Goal: Information Seeking & Learning: Learn about a topic

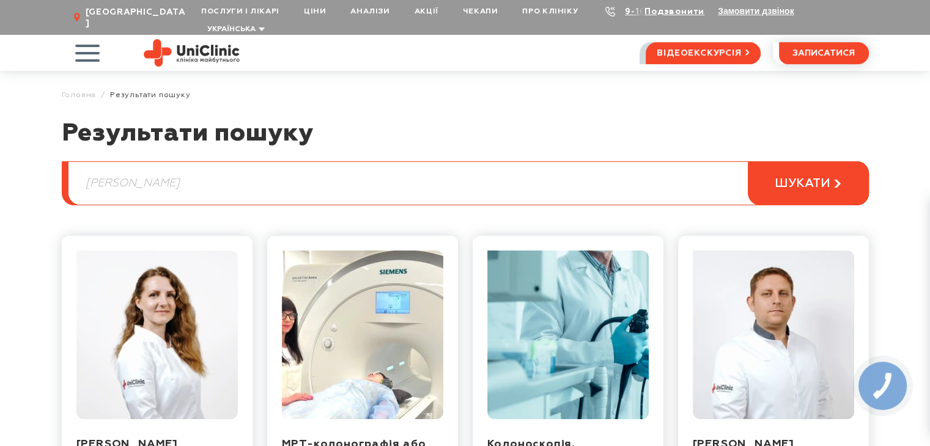
drag, startPoint x: 182, startPoint y: 170, endPoint x: 8, endPoint y: 177, distance: 174.3
type input "мамопластика"
click at [748, 161] on button "шукати" at bounding box center [808, 183] width 121 height 44
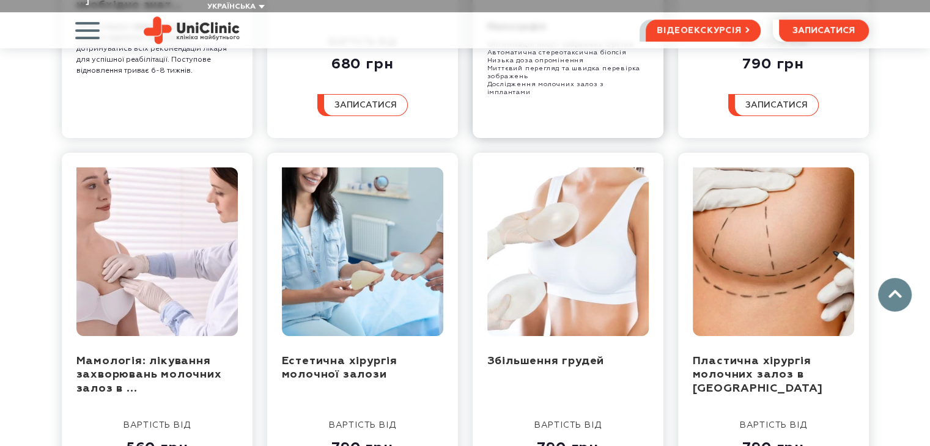
scroll to position [489, 0]
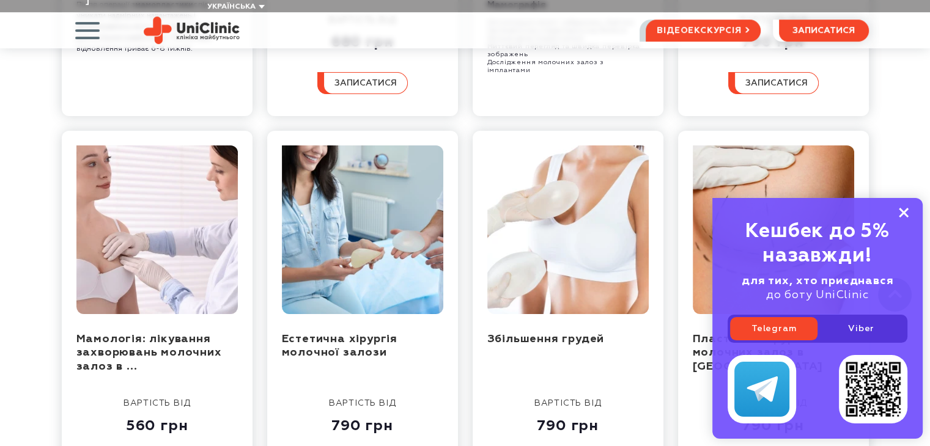
click at [902, 215] on icon at bounding box center [904, 213] width 10 height 10
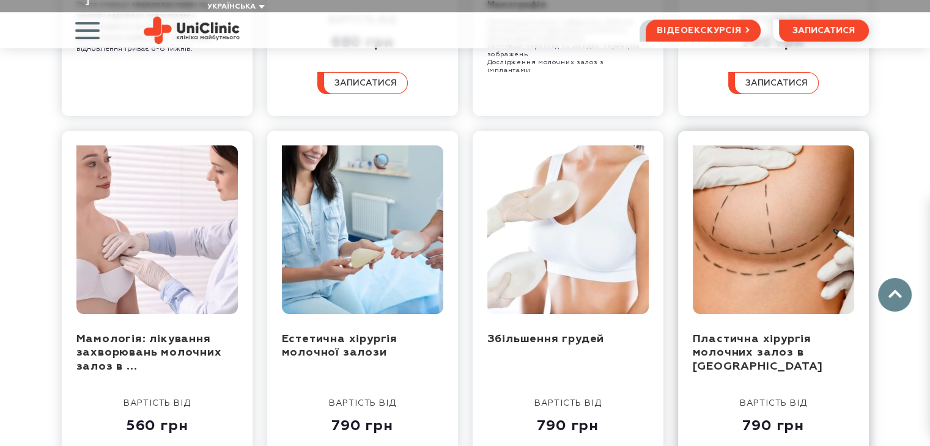
click at [773, 243] on img at bounding box center [773, 229] width 161 height 169
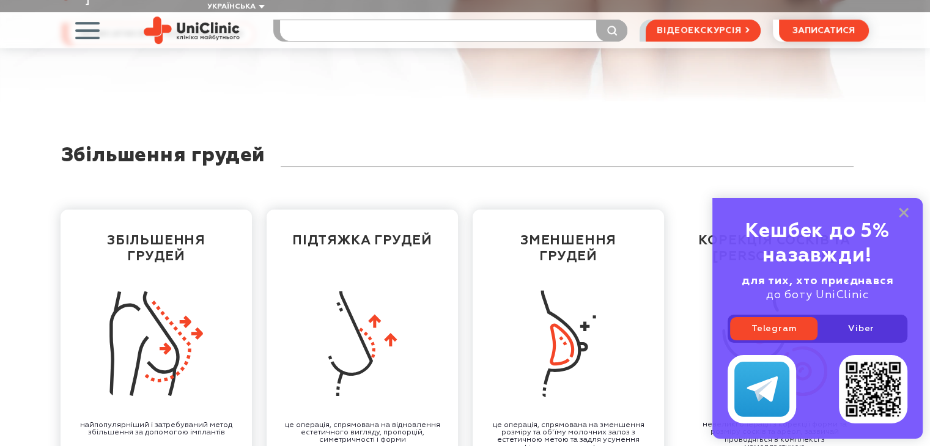
scroll to position [306, 0]
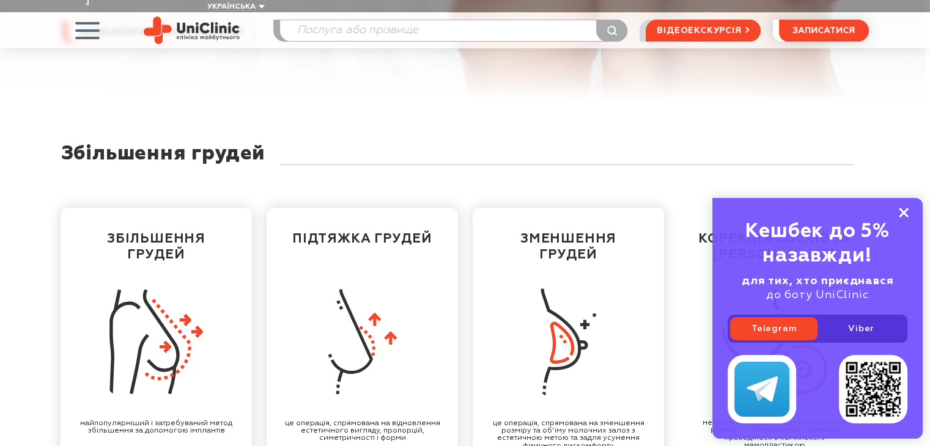
click at [905, 215] on rect at bounding box center [904, 213] width 10 height 10
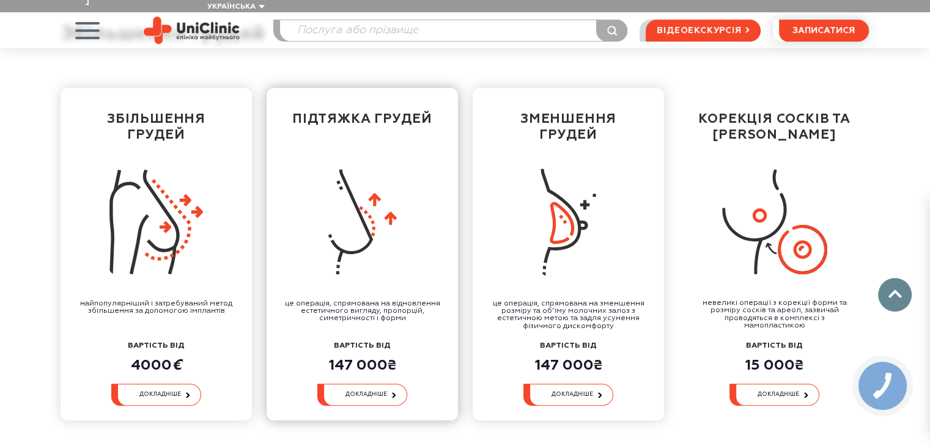
scroll to position [428, 0]
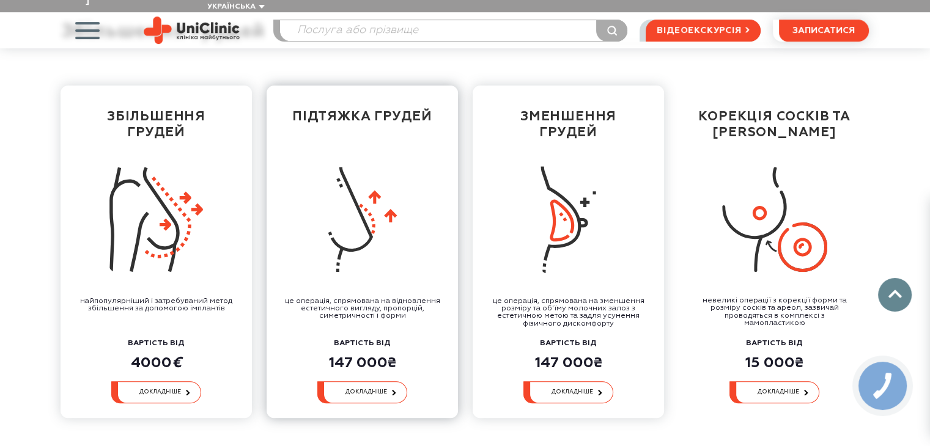
click at [370, 191] on img at bounding box center [362, 219] width 72 height 105
click at [375, 381] on link "докладніше" at bounding box center [362, 392] width 90 height 22
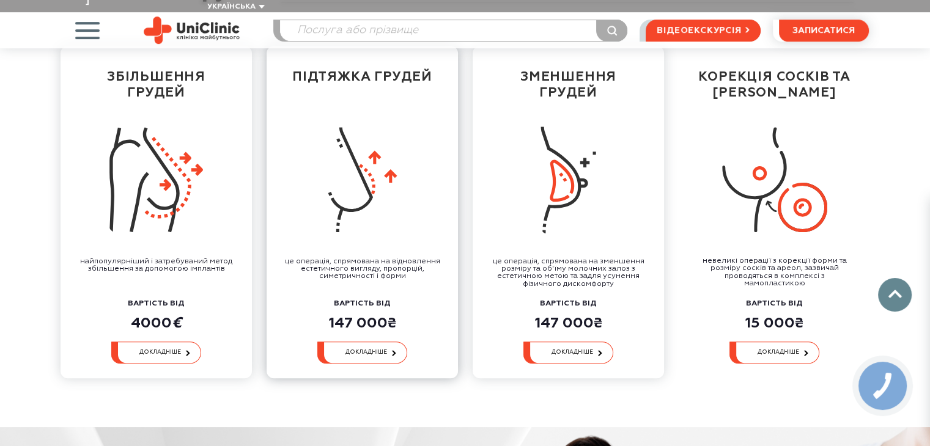
scroll to position [489, 0]
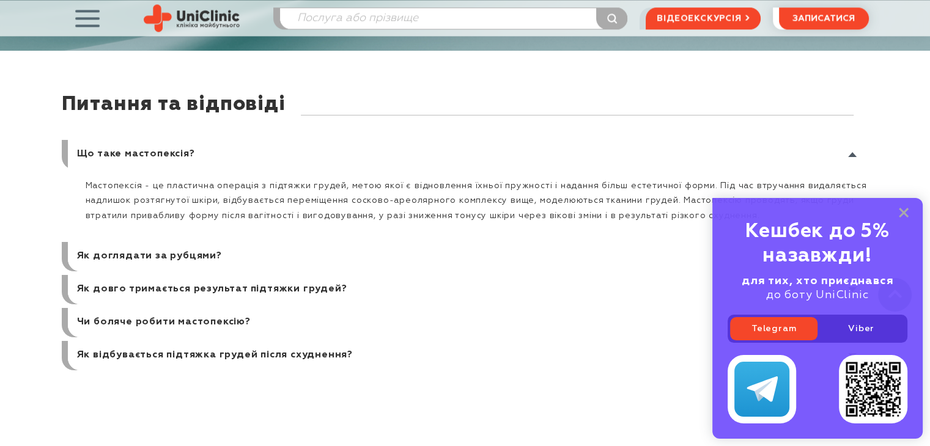
scroll to position [6235, 0]
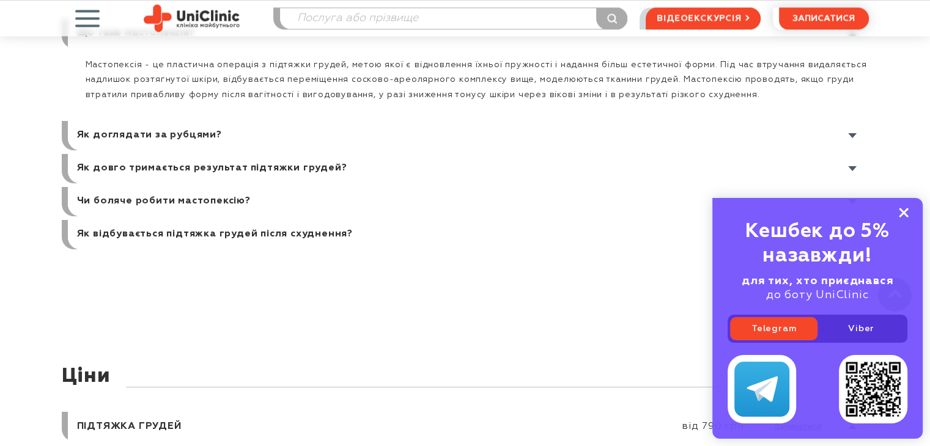
click at [905, 211] on rect at bounding box center [904, 213] width 10 height 10
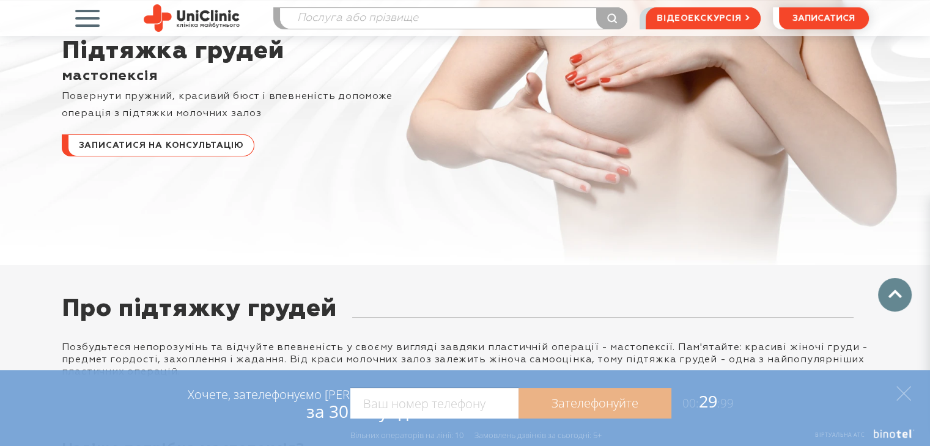
scroll to position [0, 0]
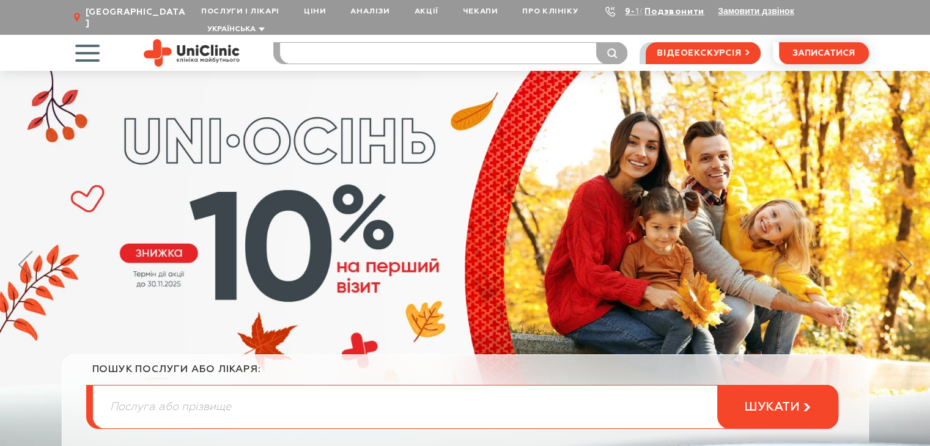
click at [344, 43] on input "search" at bounding box center [453, 53] width 347 height 21
type input "мастопексія"
click at [596, 42] on button "submit" at bounding box center [611, 53] width 31 height 22
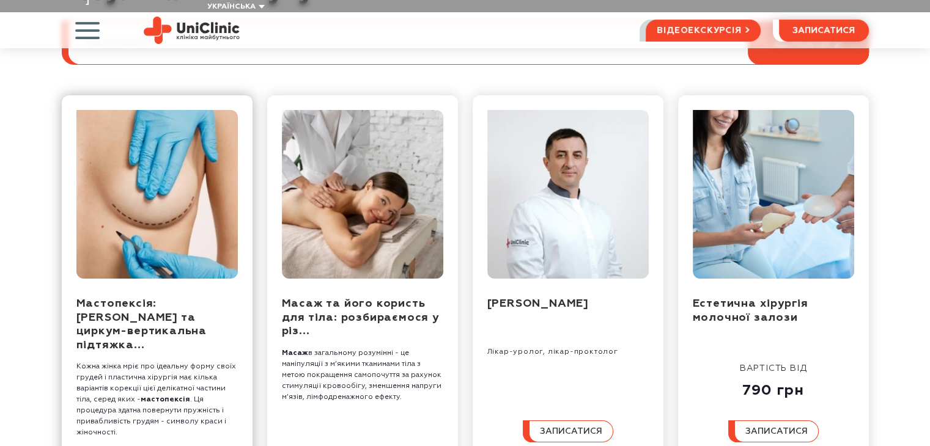
scroll to position [183, 0]
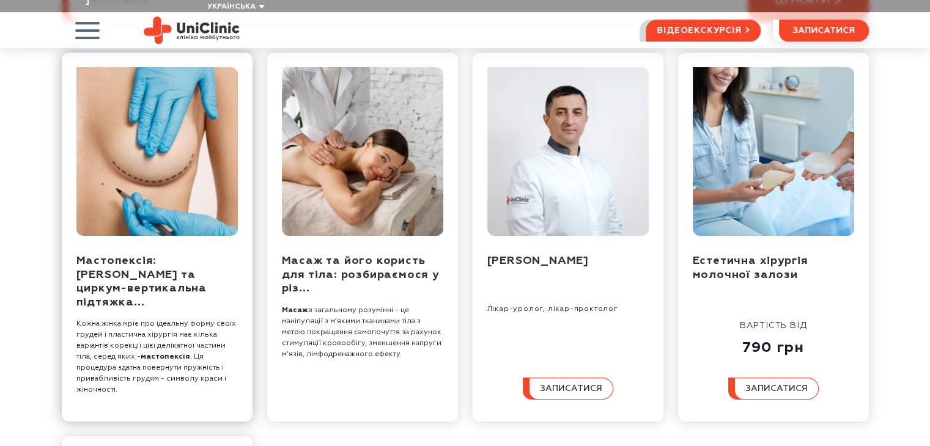
click at [186, 131] on img at bounding box center [156, 151] width 161 height 169
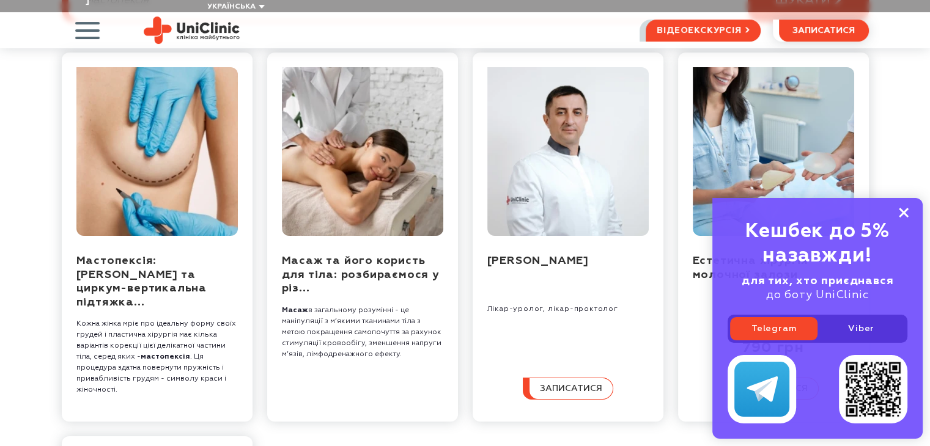
click at [903, 215] on icon at bounding box center [904, 213] width 10 height 10
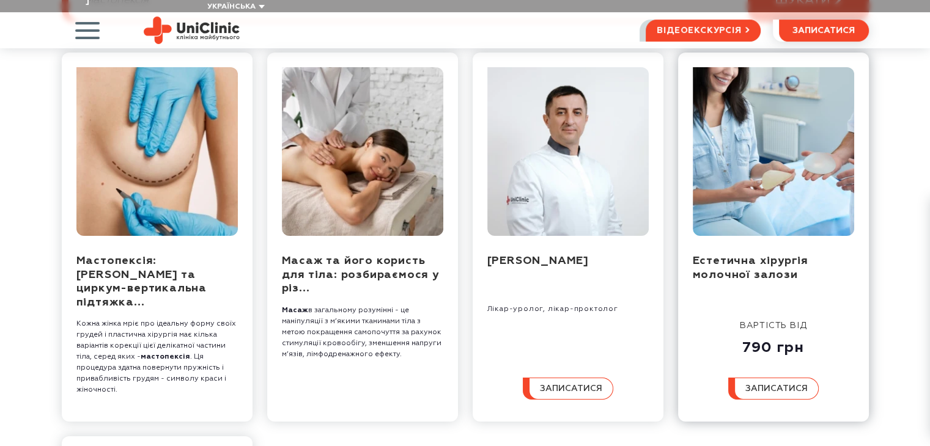
click at [787, 128] on img at bounding box center [773, 151] width 161 height 169
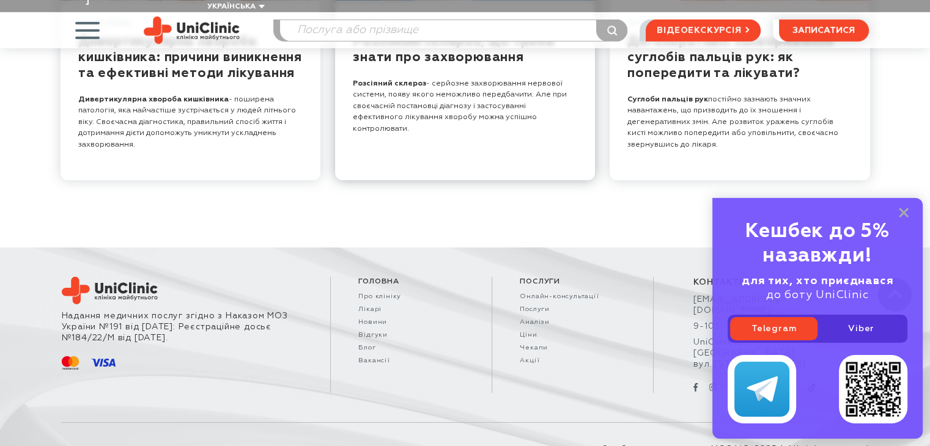
scroll to position [4036, 0]
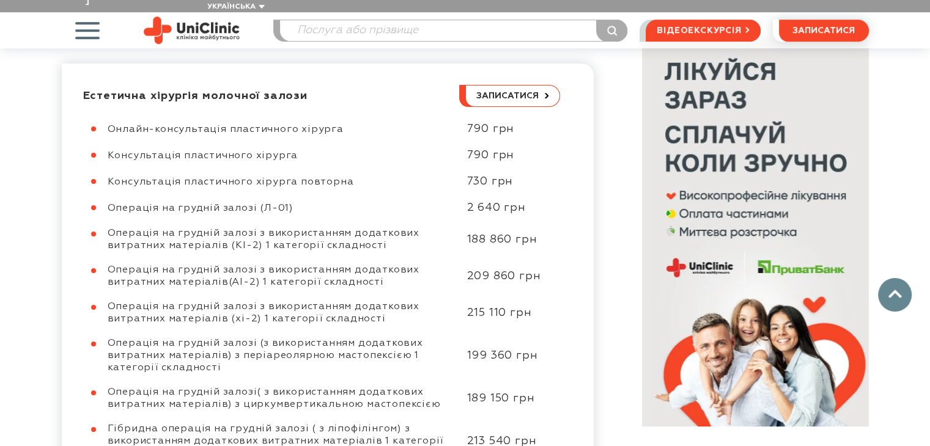
scroll to position [611, 0]
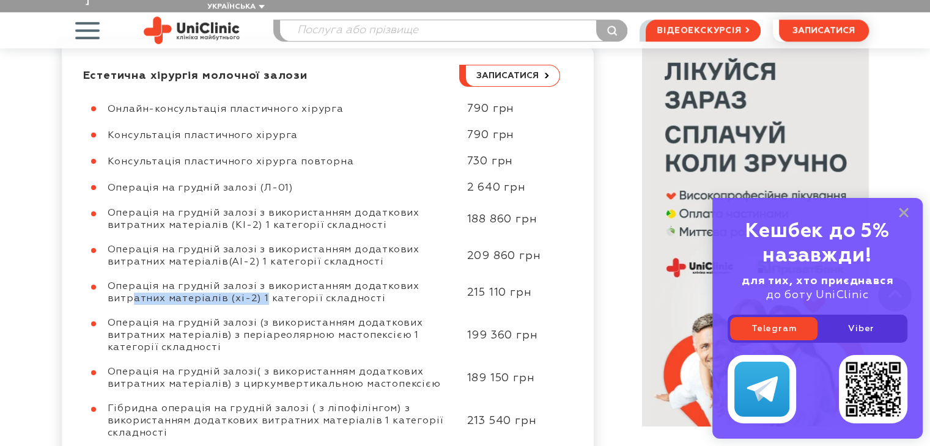
drag, startPoint x: 117, startPoint y: 266, endPoint x: 262, endPoint y: 267, distance: 144.3
click at [260, 282] on span "Операція на грудній залозі з використанням додаткових витратних матеріалів (хі-…" at bounding box center [264, 293] width 312 height 22
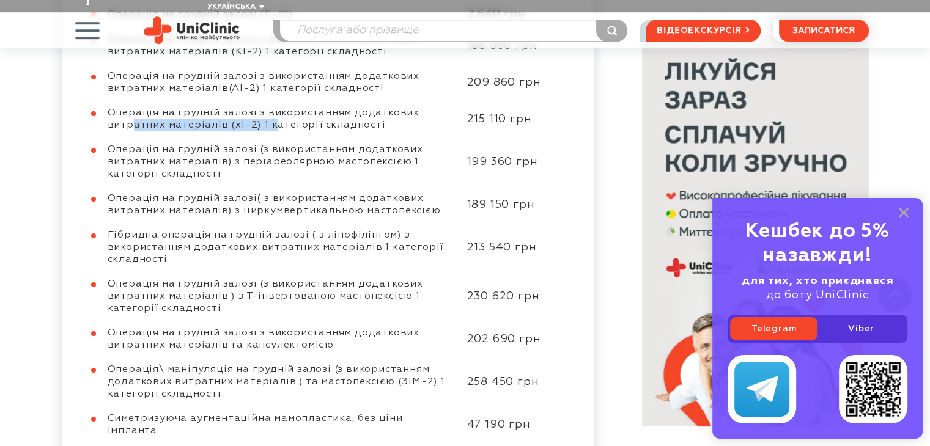
scroll to position [795, 0]
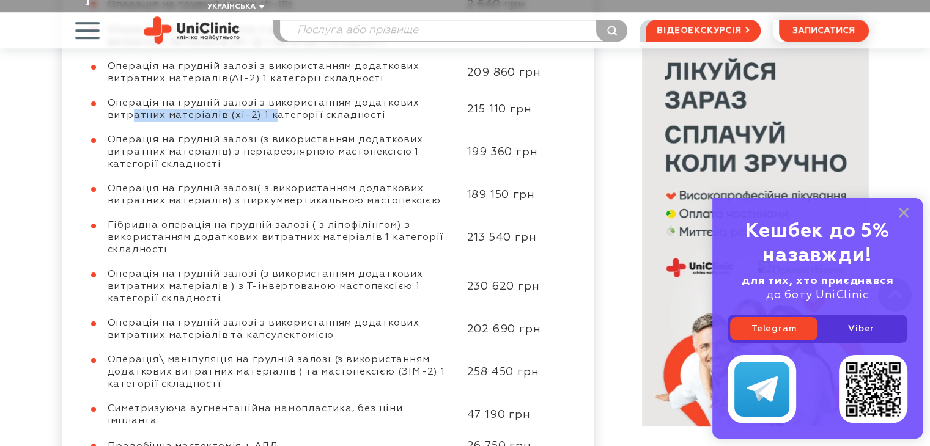
drag, startPoint x: 252, startPoint y: 130, endPoint x: 344, endPoint y: 134, distance: 91.8
click at [344, 135] on span "Операція на грудній залозі (з використанням додаткових витратних матеріалів) з …" at bounding box center [265, 152] width 315 height 34
drag, startPoint x: 375, startPoint y: 178, endPoint x: 103, endPoint y: 173, distance: 271.5
click at [103, 183] on div "Операція на грудній залозі( з використанням додаткових витратних матеріалів) з …" at bounding box center [321, 195] width 477 height 24
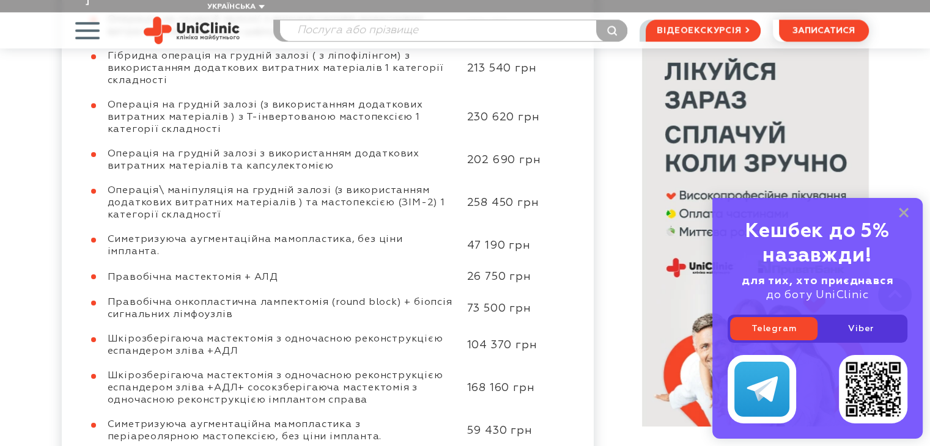
scroll to position [978, 0]
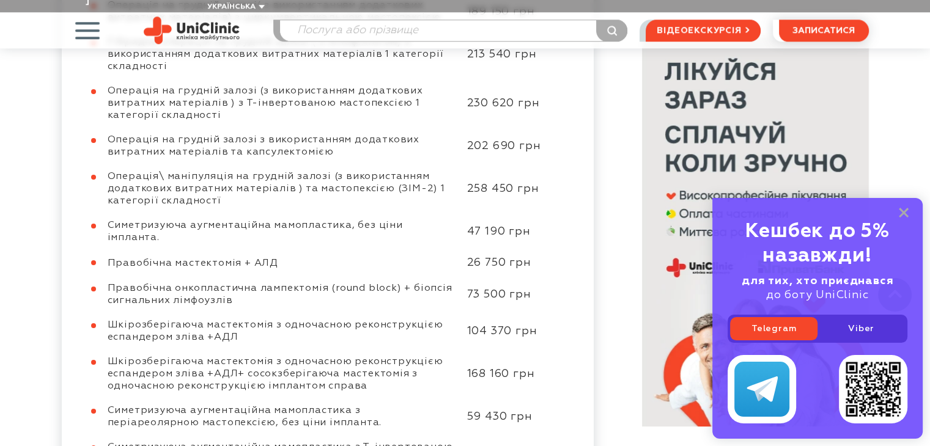
drag, startPoint x: 169, startPoint y: 385, endPoint x: 306, endPoint y: 396, distance: 137.4
click at [303, 405] on div "Симетризуюча аугментаційна мамопластика з періареолярною мастопексією, без ціни…" at bounding box center [281, 417] width 347 height 24
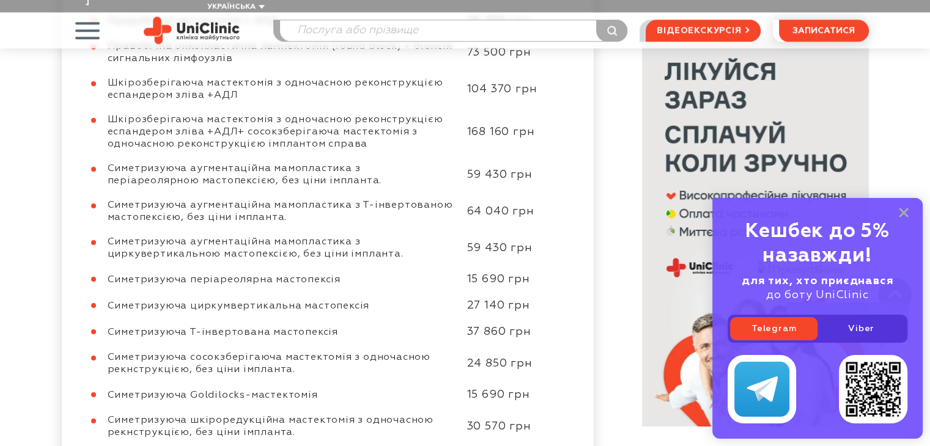
scroll to position [1223, 0]
drag, startPoint x: 169, startPoint y: 397, endPoint x: 272, endPoint y: 400, distance: 103.4
click at [269, 413] on span "Симетризуюча шкіроредукційна мастектомія з одночасною рекнструкцією, без ціни і…" at bounding box center [271, 424] width 326 height 22
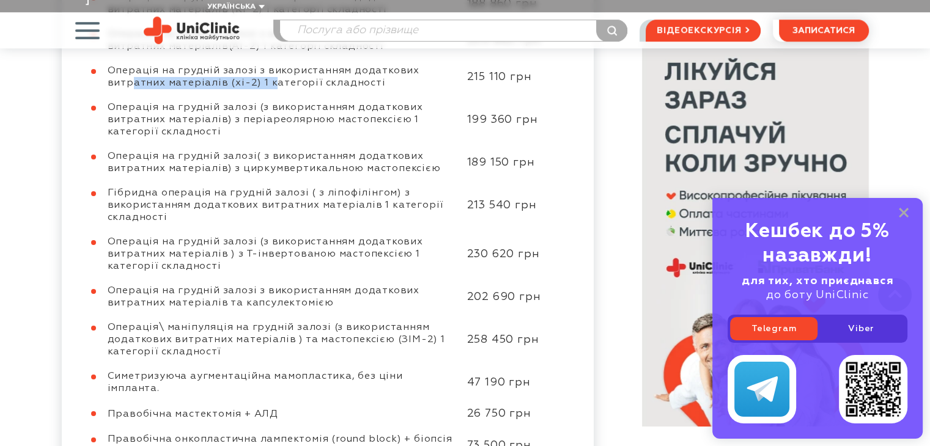
scroll to position [734, 0]
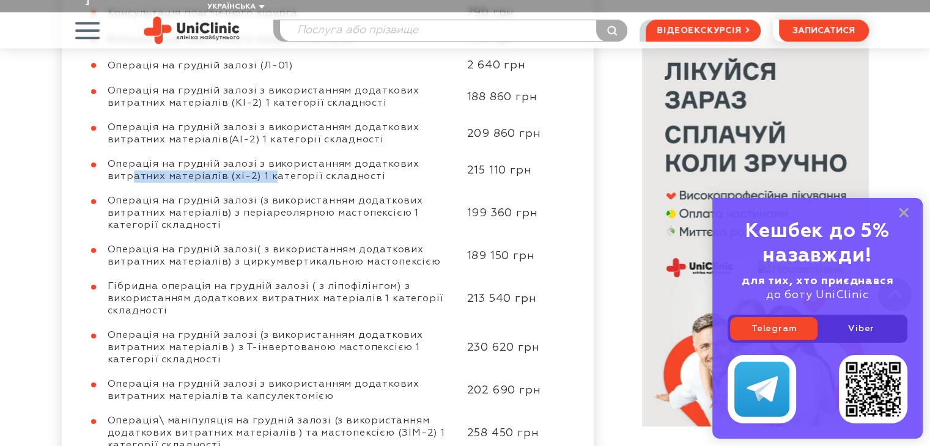
drag, startPoint x: 189, startPoint y: 247, endPoint x: 271, endPoint y: 254, distance: 82.2
click at [246, 249] on span "Операція на грудній залозі( з використанням додаткових витратних матеріалів) з …" at bounding box center [274, 256] width 333 height 22
drag, startPoint x: 211, startPoint y: 238, endPoint x: 300, endPoint y: 245, distance: 88.9
click at [300, 245] on span "Операція на грудній залозі( з використанням додаткових витратних матеріалів) з …" at bounding box center [274, 256] width 333 height 22
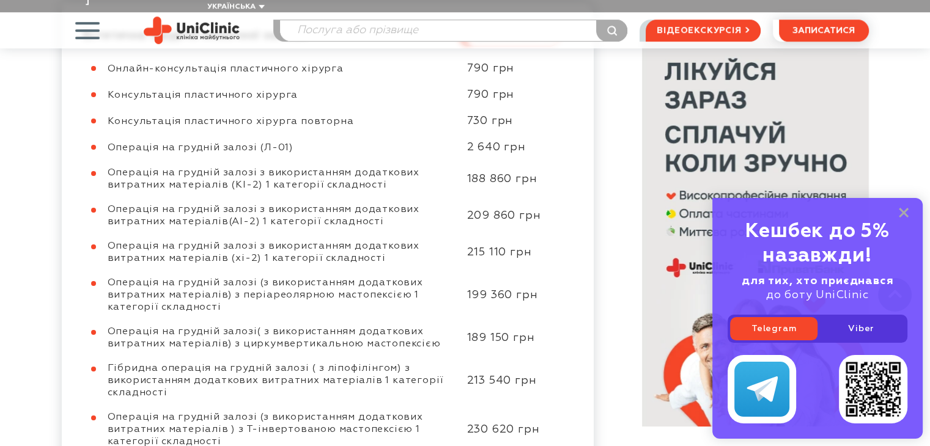
scroll to position [672, 0]
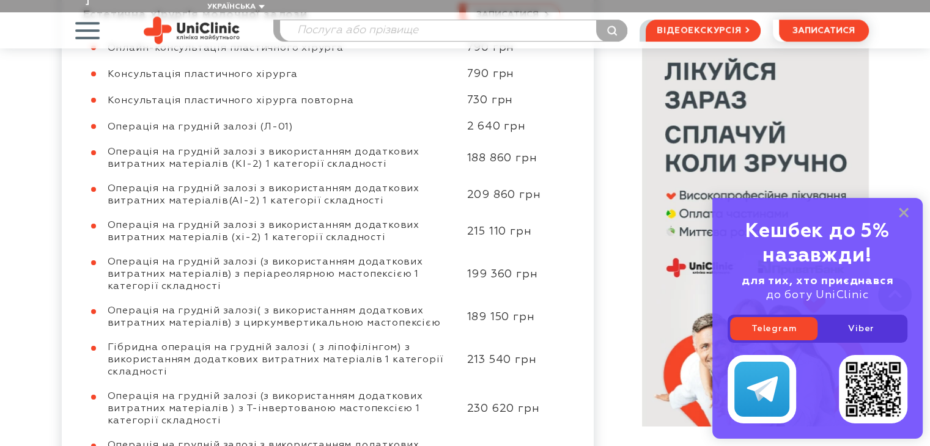
click at [409, 306] on span "Операція на грудній залозі( з використанням додаткових витратних матеріалів) з …" at bounding box center [274, 317] width 333 height 22
drag, startPoint x: 443, startPoint y: 307, endPoint x: 100, endPoint y: 296, distance: 342.5
click at [100, 305] on div "Операція на грудній залозі( з використанням додаткових витратних матеріалів) з …" at bounding box center [321, 317] width 477 height 24
copy span "Операція на грудній залозі( з використанням додаткових витратних матеріалів) з …"
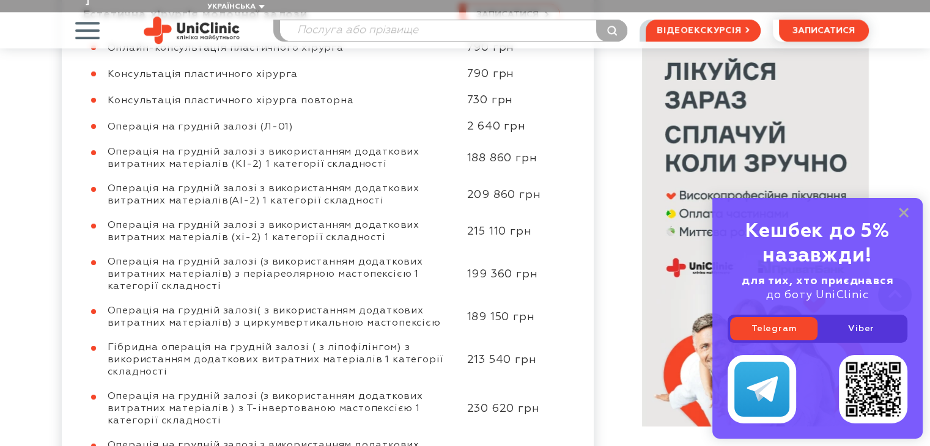
drag, startPoint x: 462, startPoint y: 297, endPoint x: 536, endPoint y: 296, distance: 74.0
click at [536, 311] on div "189 150 грн" at bounding box center [507, 318] width 105 height 14
copy div "189 150 грн"
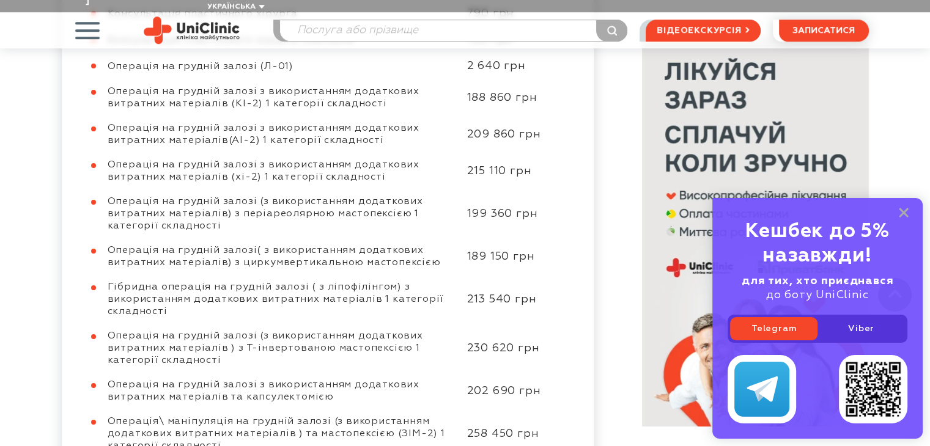
scroll to position [734, 0]
drag, startPoint x: 246, startPoint y: 313, endPoint x: 345, endPoint y: 321, distance: 98.7
click at [344, 331] on span "Операція на грудній залозі (з використанням додаткових витратних матеріалів ) з…" at bounding box center [265, 348] width 315 height 34
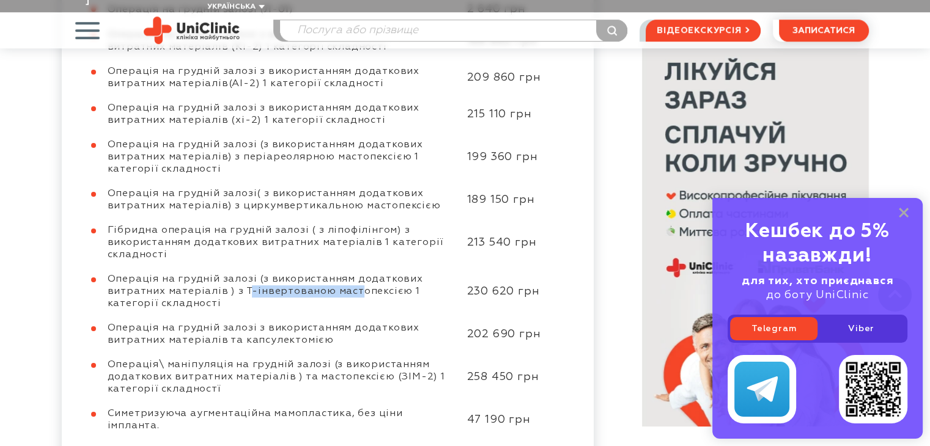
scroll to position [856, 0]
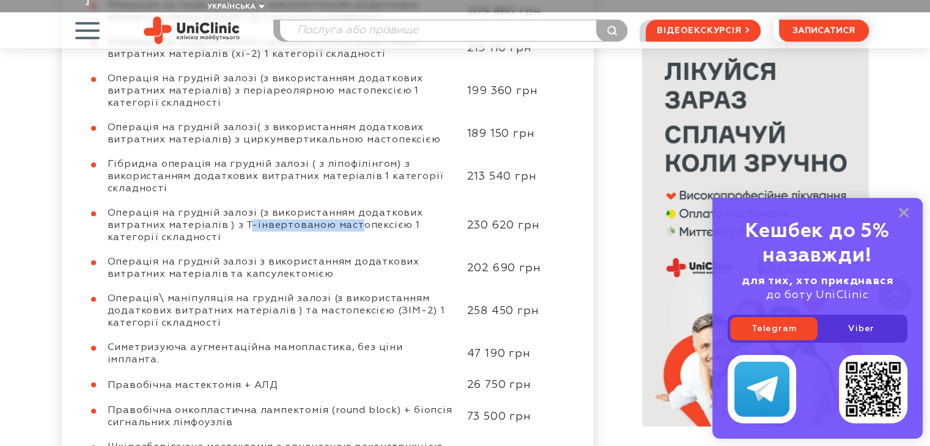
drag, startPoint x: 159, startPoint y: 382, endPoint x: 296, endPoint y: 383, distance: 137.5
click at [296, 406] on span "Правобічна онкопластична лампектомія (round block) + біопсія сигнальних лімфоуз…" at bounding box center [280, 417] width 345 height 22
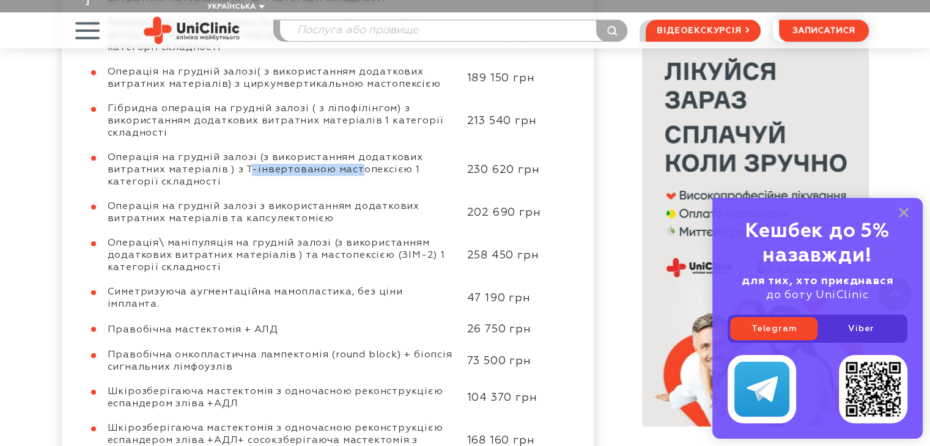
scroll to position [978, 0]
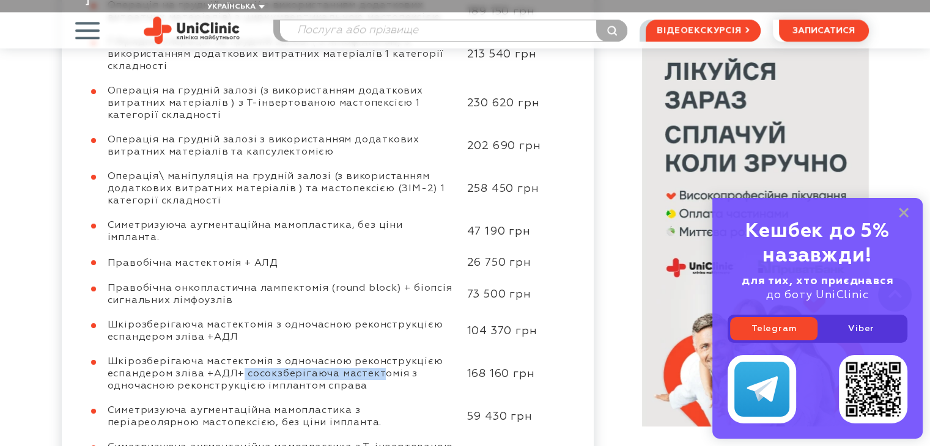
drag, startPoint x: 232, startPoint y: 334, endPoint x: 374, endPoint y: 338, distance: 141.9
click at [374, 357] on span "Шкірозберігаюча мастектомія з одночасною реконструкцією еспандером зліва +АДЛ+ …" at bounding box center [276, 374] width 336 height 34
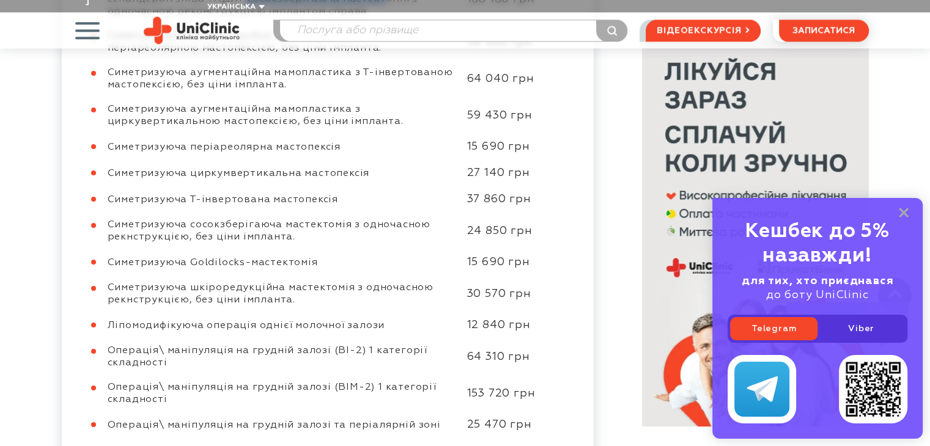
scroll to position [1406, 0]
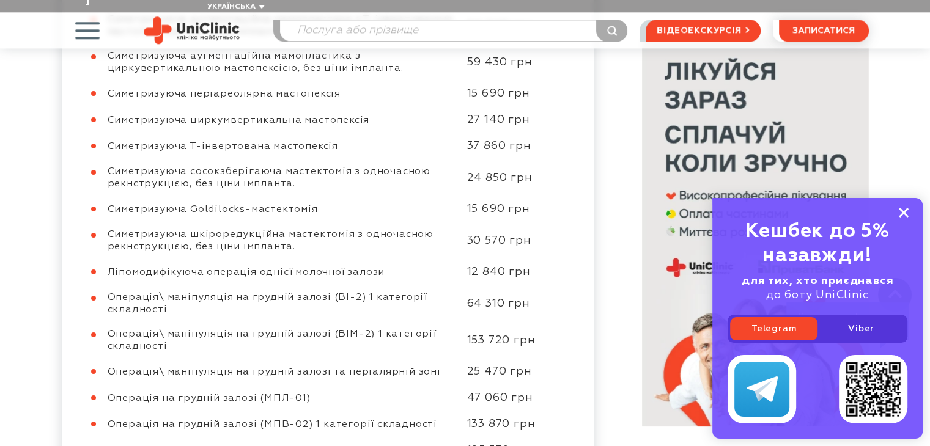
click at [906, 211] on icon at bounding box center [904, 213] width 10 height 10
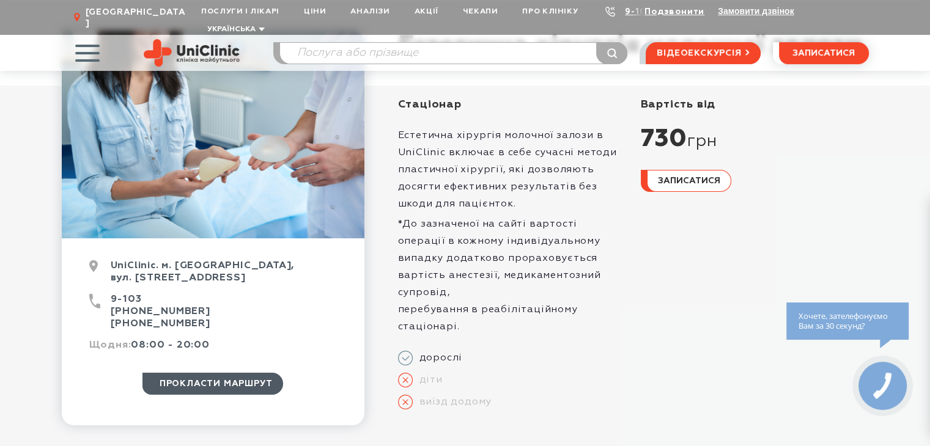
scroll to position [0, 0]
